Goal: Task Accomplishment & Management: Use online tool/utility

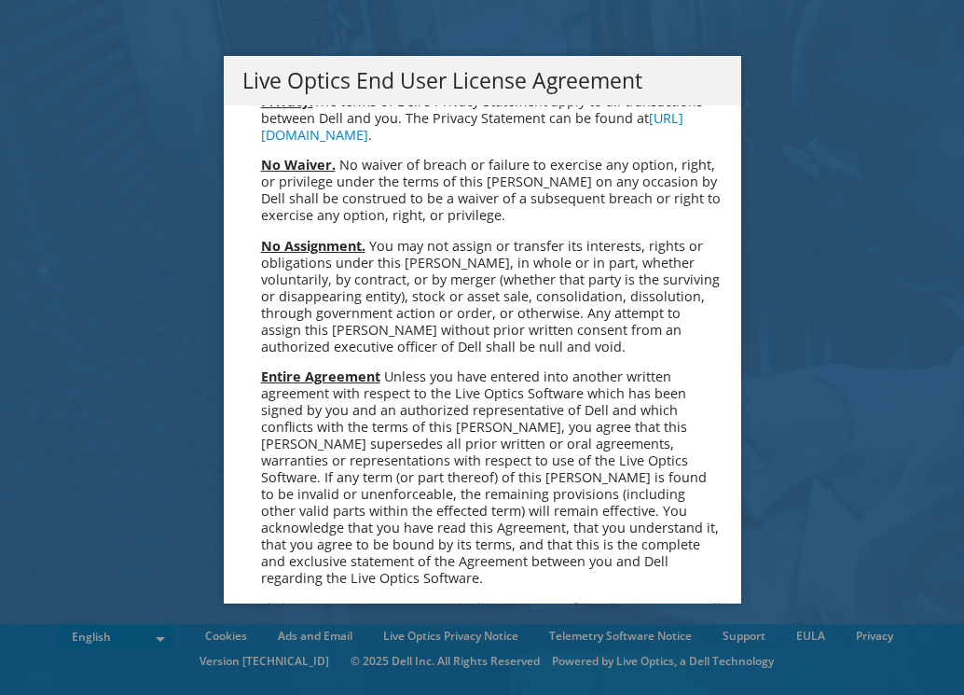
scroll to position [7051, 0]
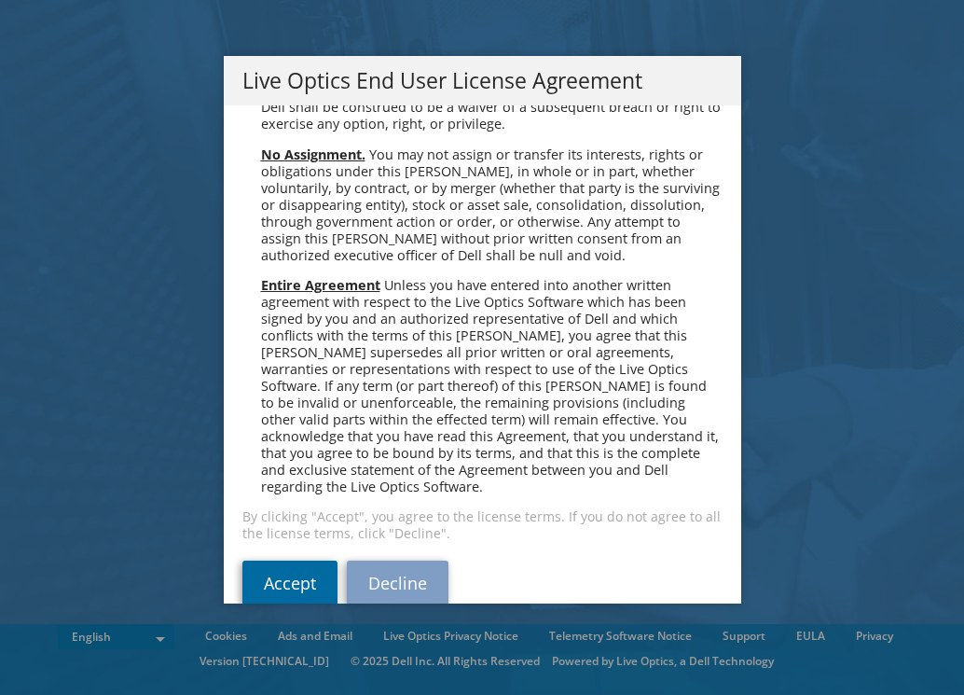
click at [304, 560] on link "Accept" at bounding box center [289, 582] width 95 height 45
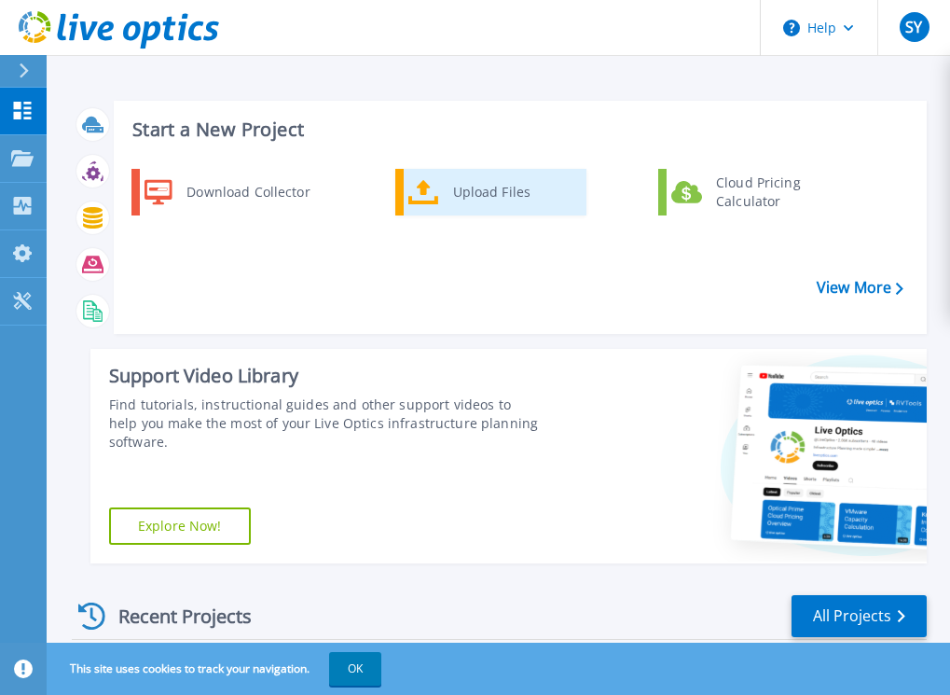
click at [487, 199] on div "Upload Files" at bounding box center [513, 191] width 138 height 37
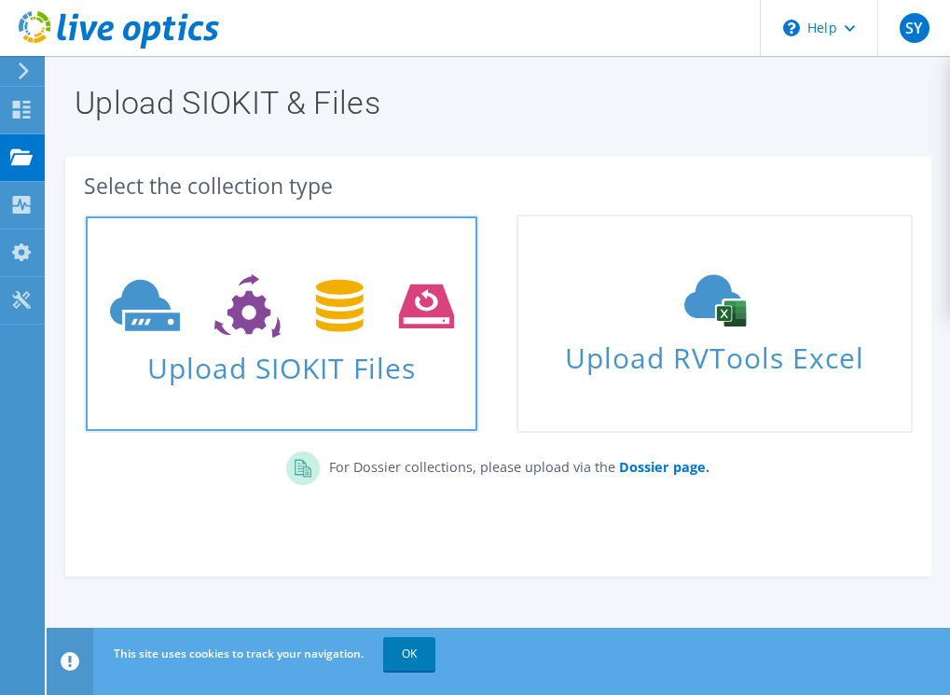
click at [248, 375] on span "Upload SIOKIT Files" at bounding box center [282, 362] width 392 height 40
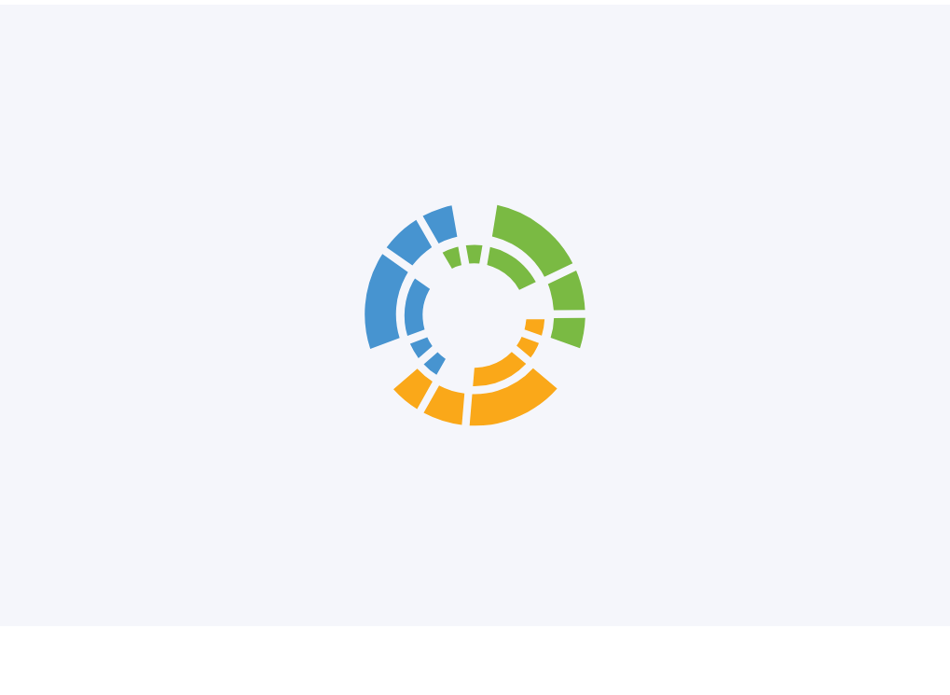
scroll to position [69, 0]
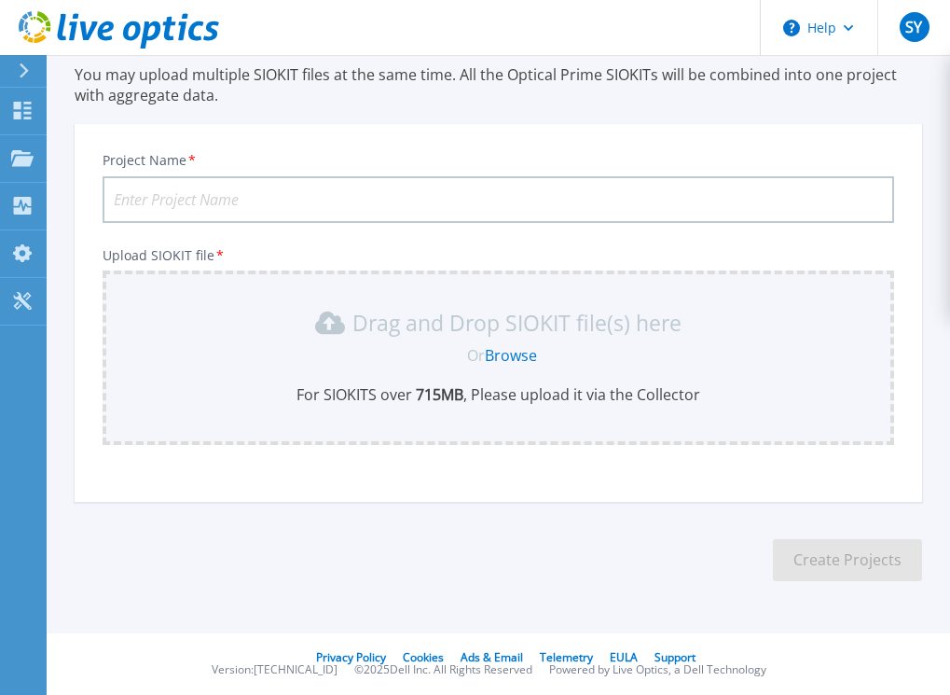
click at [289, 196] on input "Project Name *" at bounding box center [499, 199] width 792 height 47
type input "ARK-F VNX - 14-10-25"
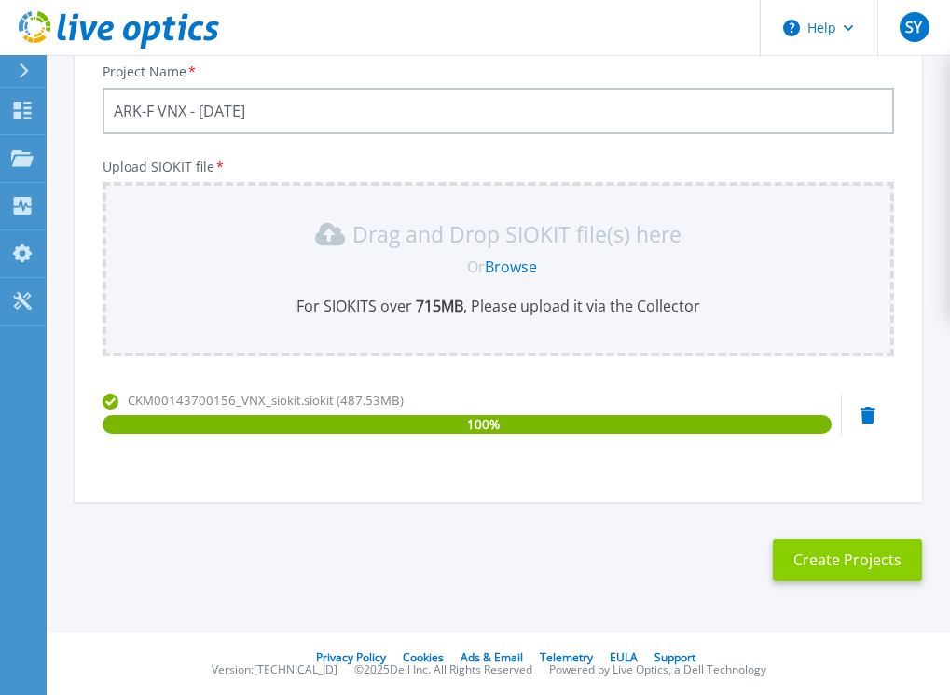
click at [875, 572] on button "Create Projects" at bounding box center [847, 560] width 149 height 42
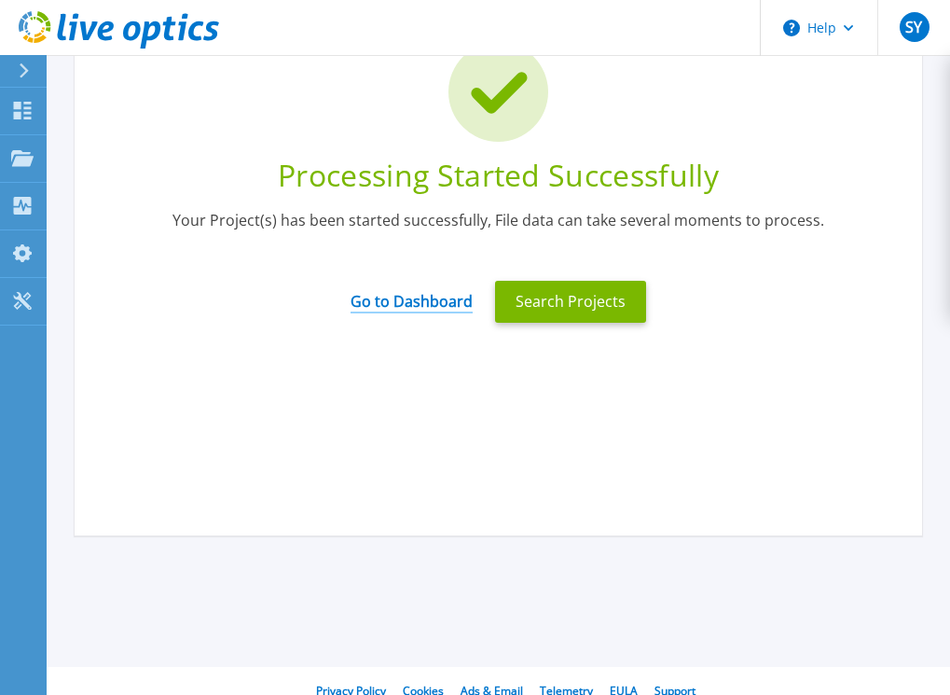
click at [409, 295] on link "Go to Dashboard" at bounding box center [412, 295] width 122 height 36
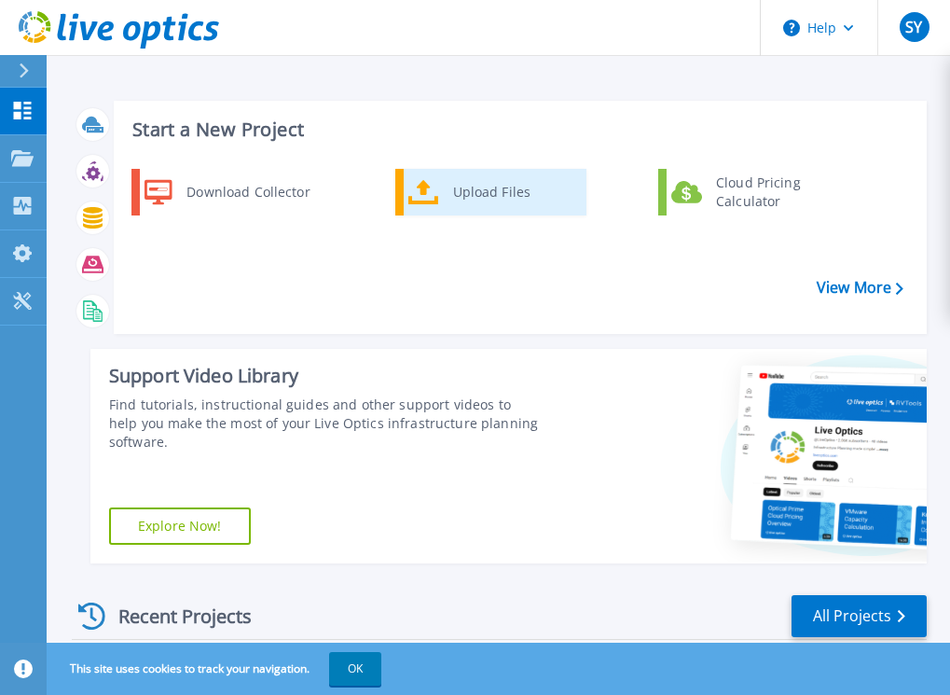
click at [462, 197] on div "Upload Files" at bounding box center [513, 191] width 138 height 37
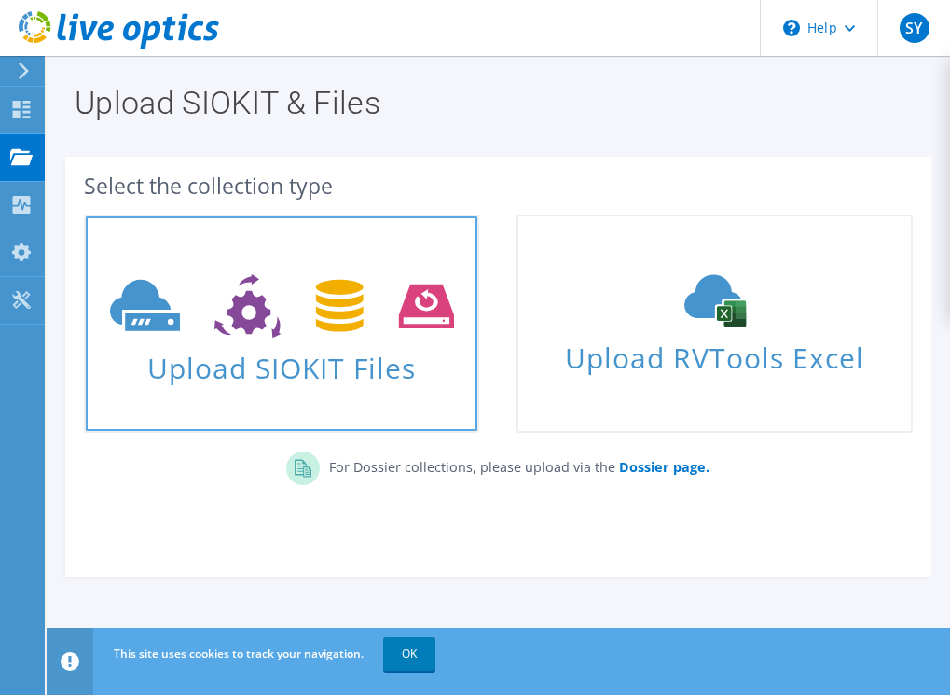
click at [280, 358] on span "Upload SIOKIT Files" at bounding box center [282, 362] width 392 height 40
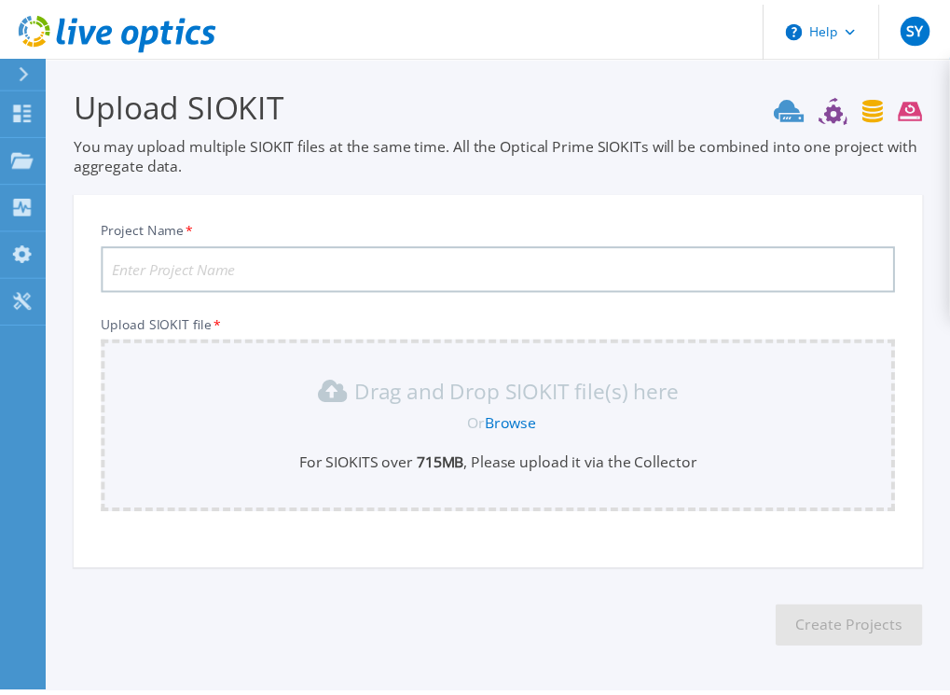
scroll to position [69, 0]
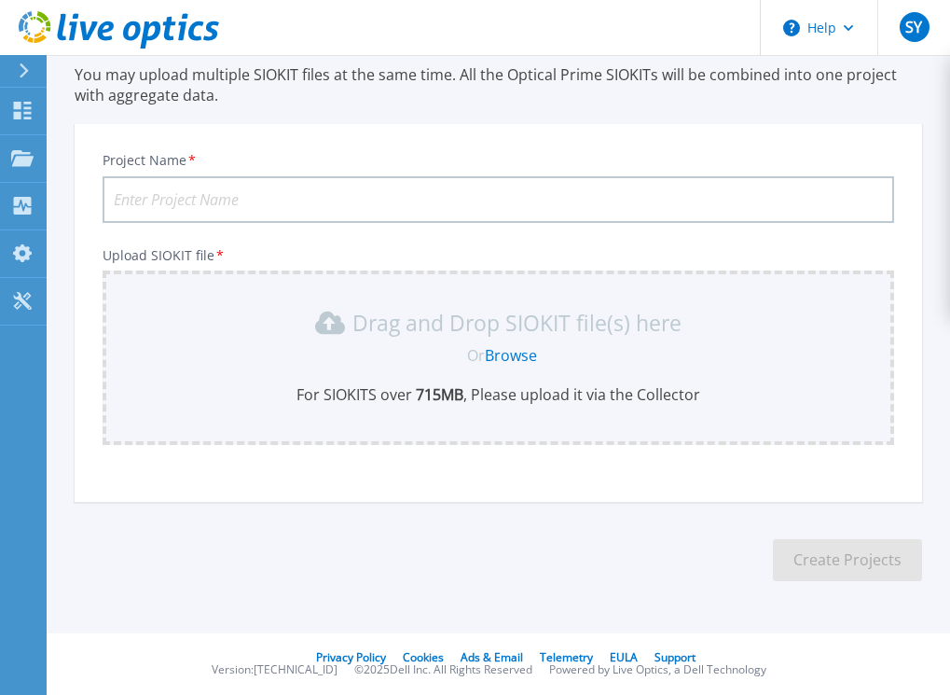
click at [325, 204] on input "Project Name *" at bounding box center [499, 199] width 792 height 47
type input "ARK-C VNX [DATE]"
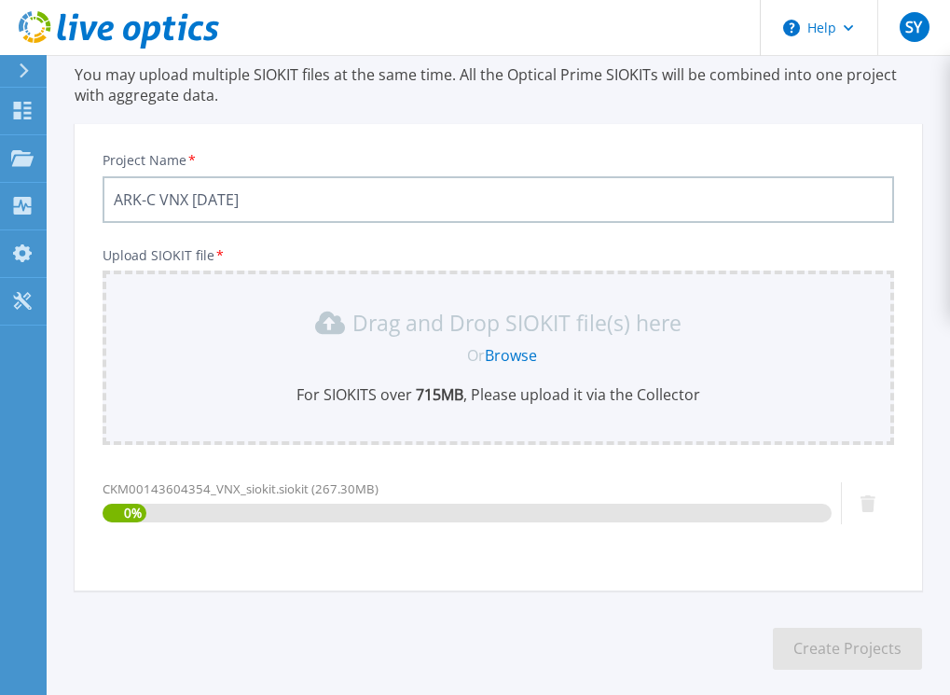
scroll to position [158, 0]
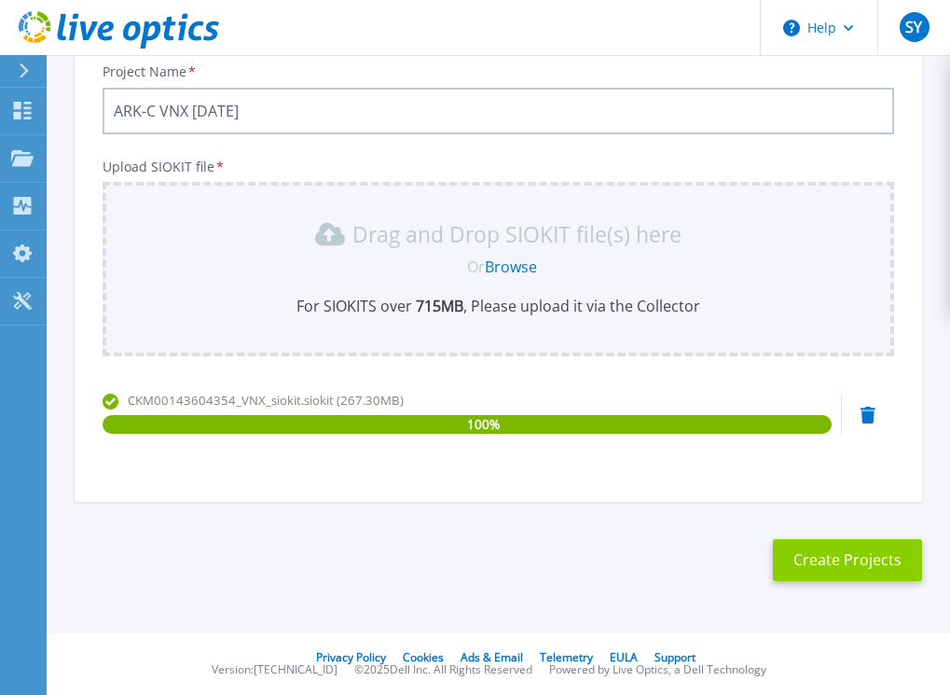
click at [840, 558] on button "Create Projects" at bounding box center [847, 560] width 149 height 42
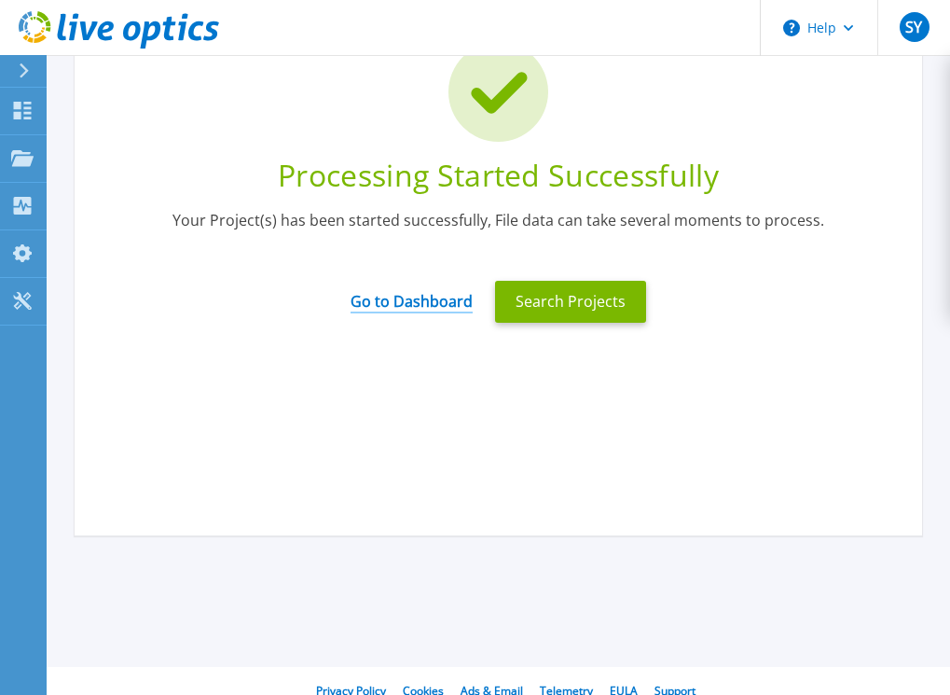
click at [424, 300] on link "Go to Dashboard" at bounding box center [412, 295] width 122 height 36
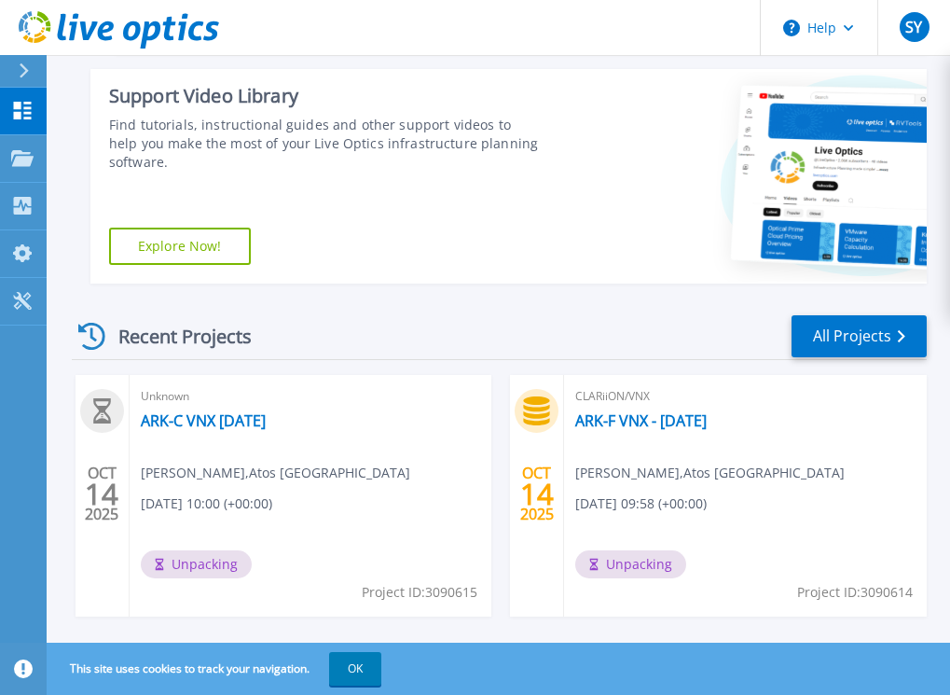
scroll to position [315, 0]
